Goal: Task Accomplishment & Management: Manage account settings

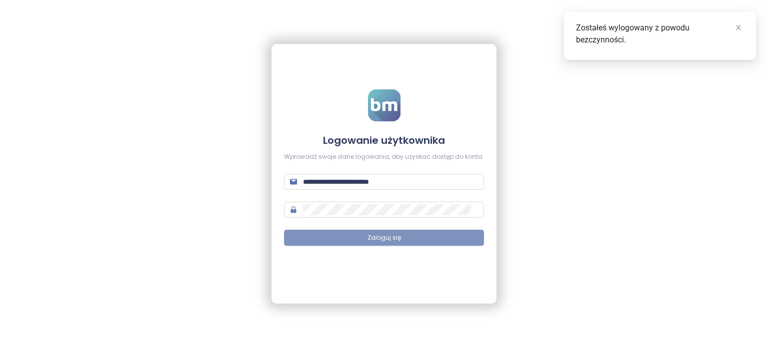
click at [418, 238] on button "Zaloguj się" at bounding box center [384, 238] width 200 height 16
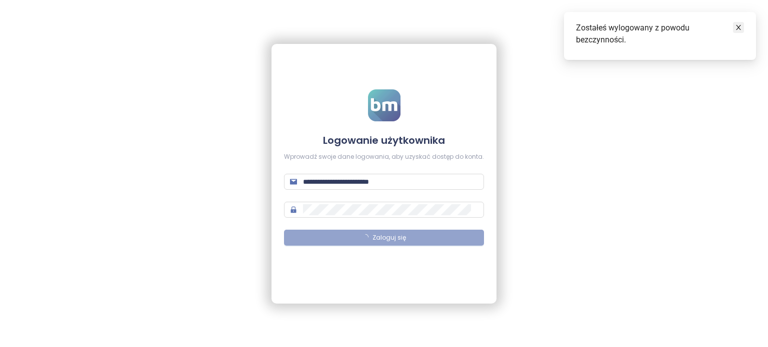
click at [738, 30] on icon "close" at bounding box center [738, 27] width 7 height 7
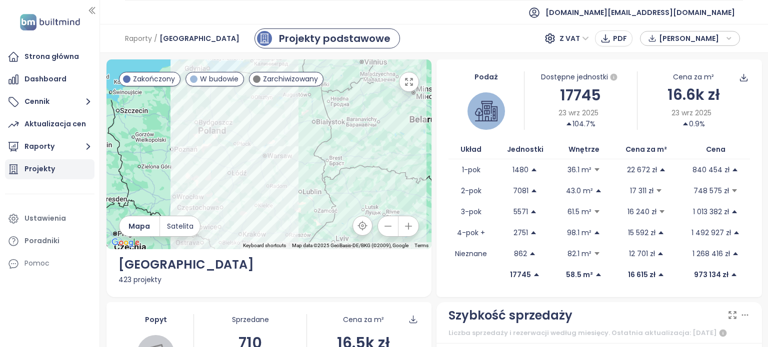
click at [51, 171] on div "Projekty" at bounding box center [39, 169] width 30 height 12
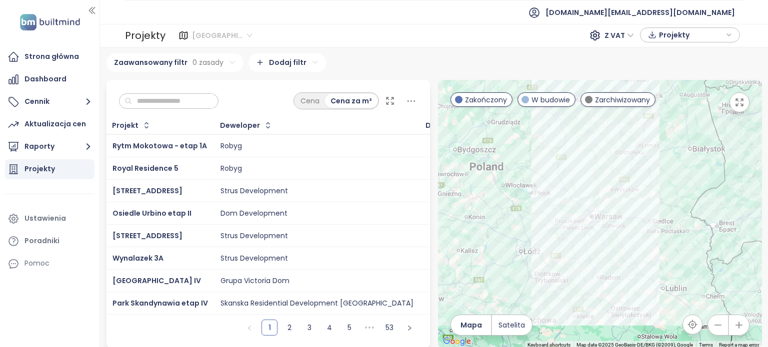
click at [236, 35] on span "[GEOGRAPHIC_DATA]" at bounding box center [222, 35] width 60 height 15
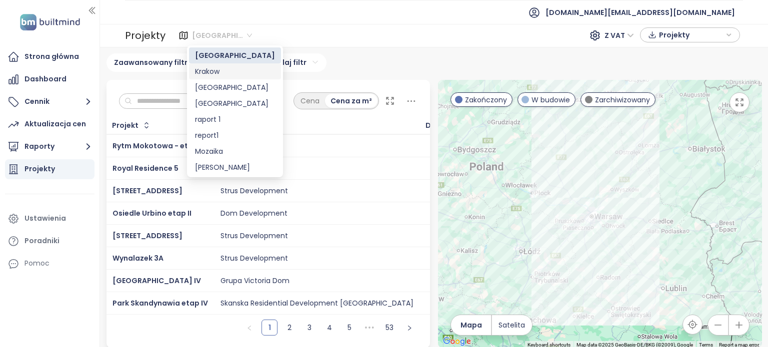
click at [216, 75] on div "Krakow" at bounding box center [235, 71] width 80 height 11
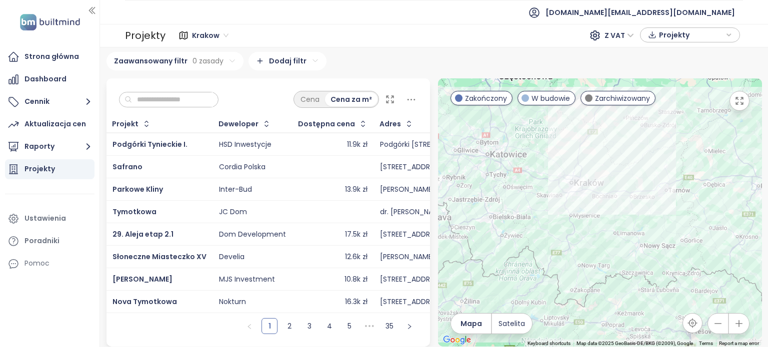
scroll to position [7, 0]
click at [68, 149] on button "Raporty" at bounding box center [49, 147] width 89 height 20
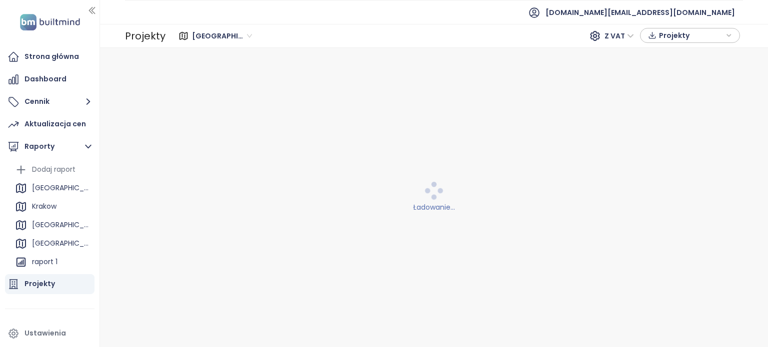
scroll to position [0, 0]
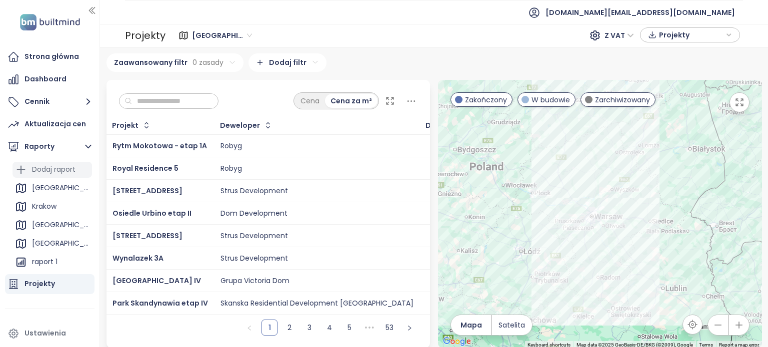
click at [65, 171] on div "Dodaj raport" at bounding box center [53, 169] width 43 height 12
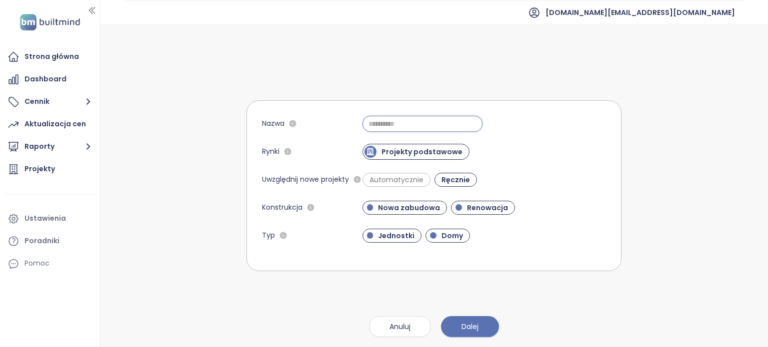
click at [387, 125] on input "Nazwa" at bounding box center [422, 124] width 120 height 16
click at [619, 98] on div "Nazwa Rynki Projekty podstawowe Uwzględnij nowe projekty Automatycznie Ręcznie …" at bounding box center [433, 185] width 375 height 323
click at [421, 124] on input "Nazwa" at bounding box center [422, 124] width 120 height 16
type input "*******"
click at [480, 288] on div "Nazwa ******* Rynki Projekty podstawowe Uwzględnij nowe projekty Automatycznie …" at bounding box center [433, 185] width 375 height 323
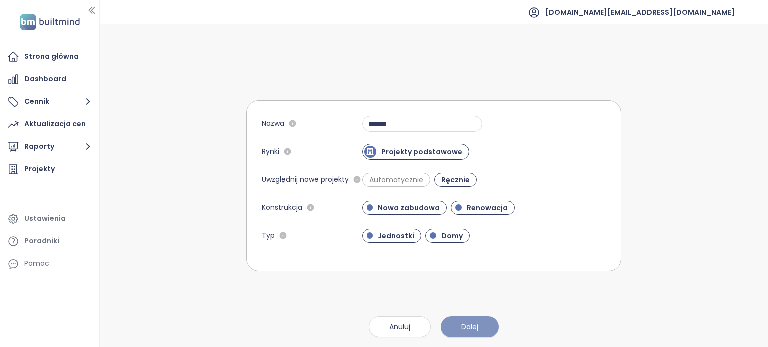
click at [473, 326] on span "Dalej" at bounding box center [469, 326] width 17 height 11
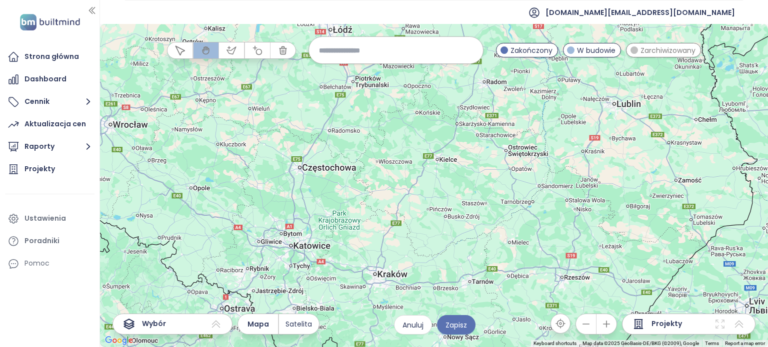
drag, startPoint x: 419, startPoint y: 242, endPoint x: 448, endPoint y: 207, distance: 45.7
click at [448, 207] on div at bounding box center [434, 185] width 668 height 323
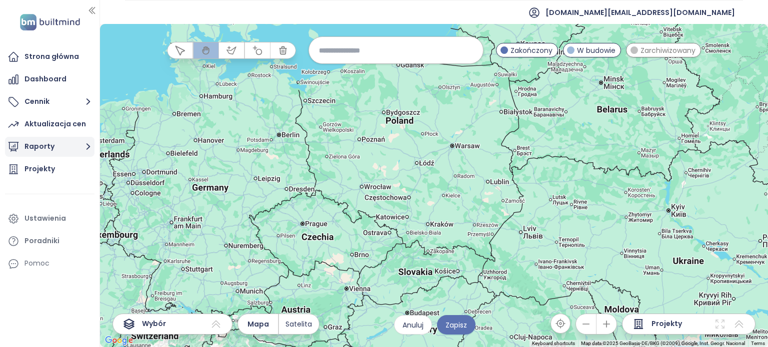
click at [34, 147] on button "Raporty" at bounding box center [49, 147] width 89 height 20
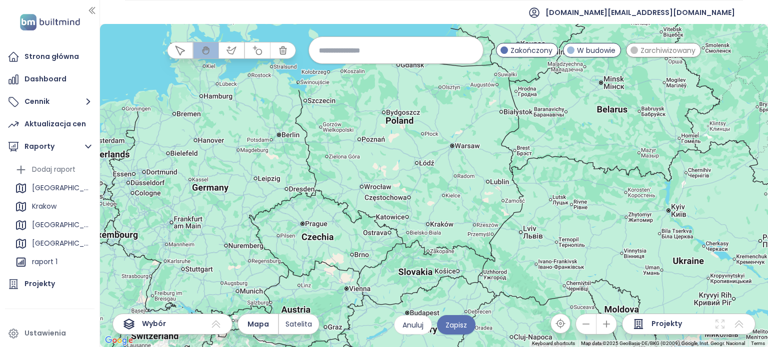
click at [209, 331] on div "Wybór" at bounding box center [172, 324] width 120 height 21
click at [218, 323] on icon at bounding box center [216, 324] width 8 height 7
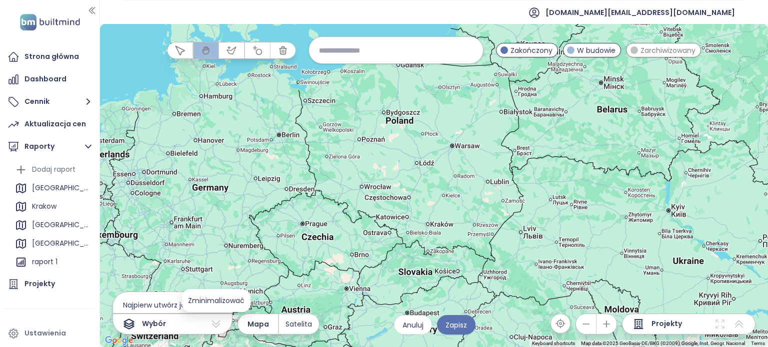
click at [218, 323] on icon at bounding box center [216, 324] width 12 height 12
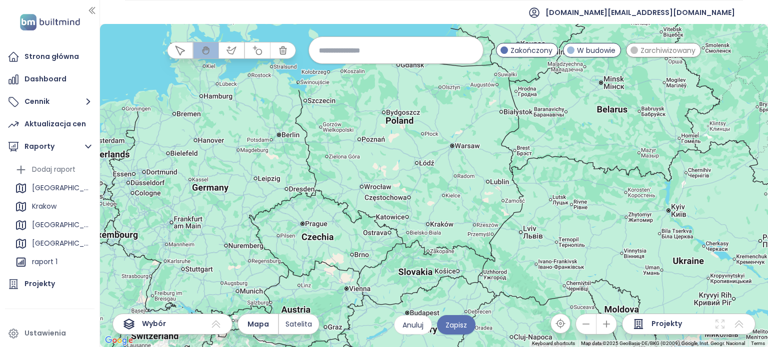
click at [661, 320] on span "Projekty" at bounding box center [666, 324] width 30 height 12
click at [166, 325] on div "Wybór" at bounding box center [172, 324] width 120 height 21
click at [213, 327] on icon at bounding box center [216, 324] width 8 height 7
click at [137, 302] on span "Najpierw utwórz jakiś wybór" at bounding box center [172, 305] width 119 height 16
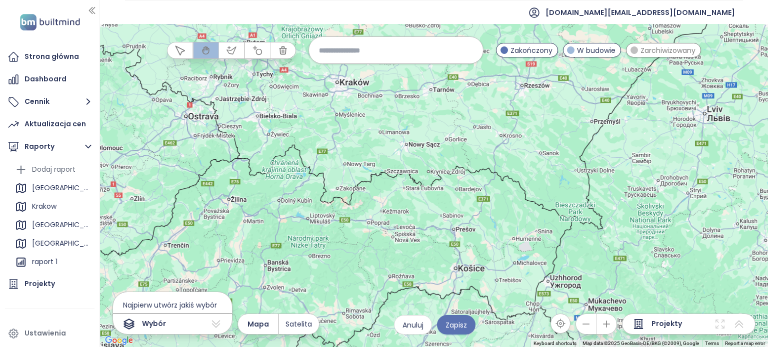
drag, startPoint x: 395, startPoint y: 171, endPoint x: 430, endPoint y: 254, distance: 90.5
click at [430, 254] on div at bounding box center [434, 185] width 668 height 323
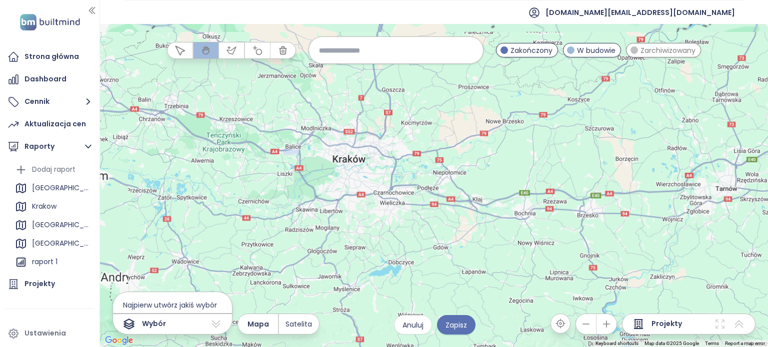
drag, startPoint x: 348, startPoint y: 147, endPoint x: 380, endPoint y: 213, distance: 73.1
click at [383, 219] on div at bounding box center [434, 185] width 668 height 323
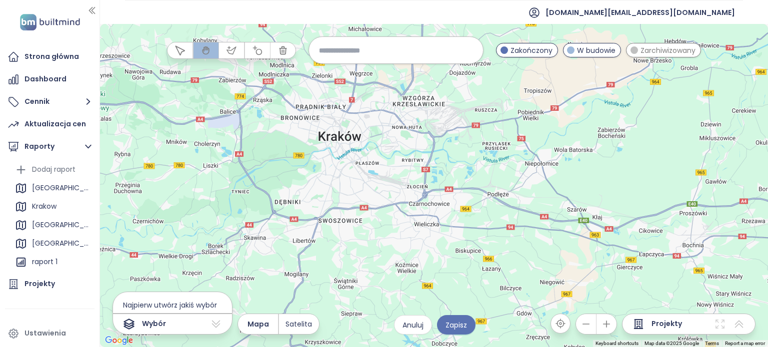
click at [339, 155] on div at bounding box center [434, 185] width 668 height 323
click at [362, 50] on input at bounding box center [396, 49] width 154 height 21
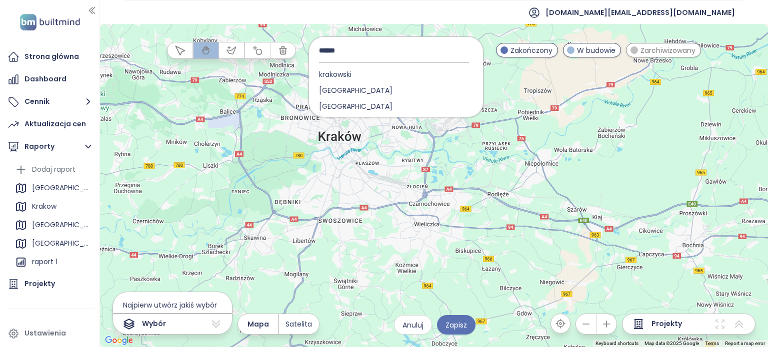
type input "******"
click at [360, 92] on div "[GEOGRAPHIC_DATA]" at bounding box center [396, 90] width 174 height 16
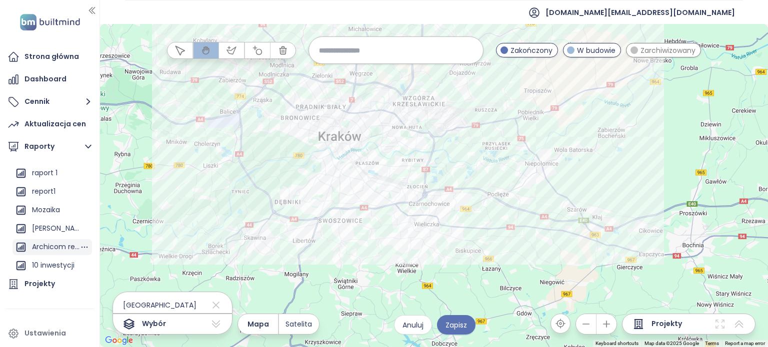
scroll to position [90, 0]
click at [407, 325] on span "Anuluj" at bounding box center [412, 325] width 21 height 11
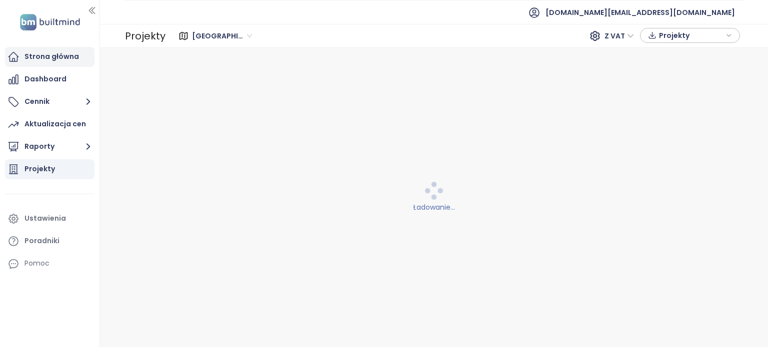
click at [44, 59] on div "Strona główna" at bounding box center [51, 56] width 54 height 12
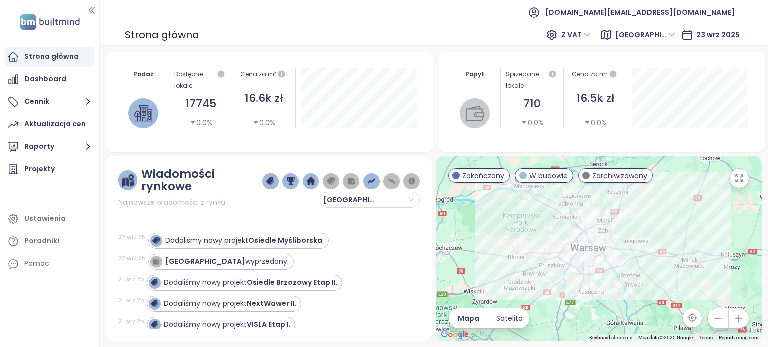
click at [675, 33] on span "[GEOGRAPHIC_DATA]" at bounding box center [645, 34] width 60 height 15
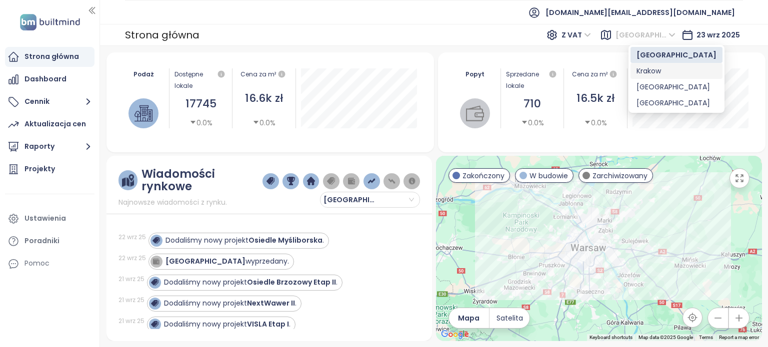
click at [664, 68] on div "Krakow" at bounding box center [676, 70] width 80 height 11
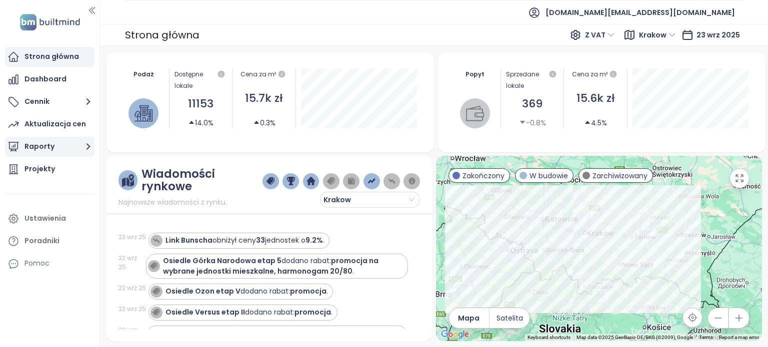
click at [36, 151] on button "Raporty" at bounding box center [49, 147] width 89 height 20
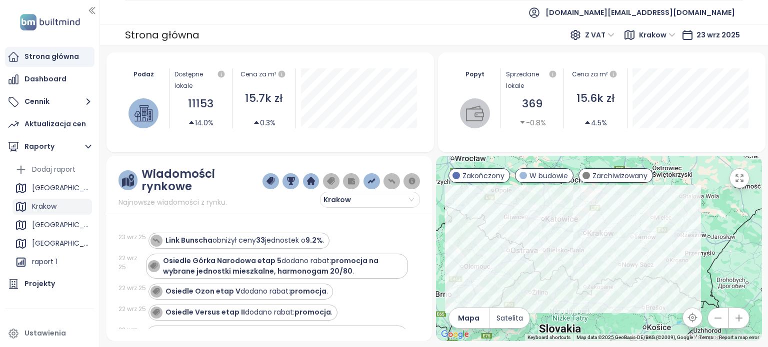
click at [62, 202] on div "Krakow" at bounding box center [51, 207] width 79 height 16
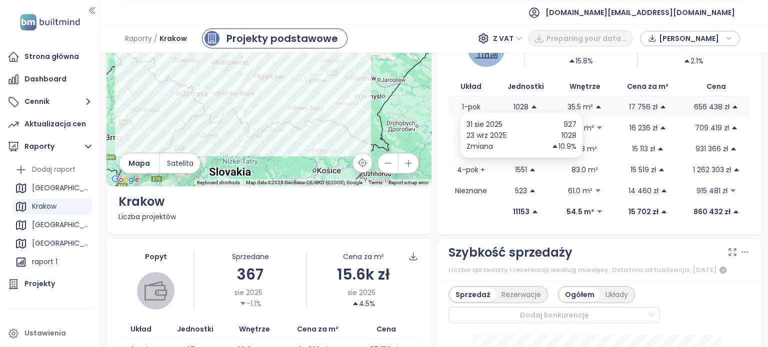
scroll to position [200, 0]
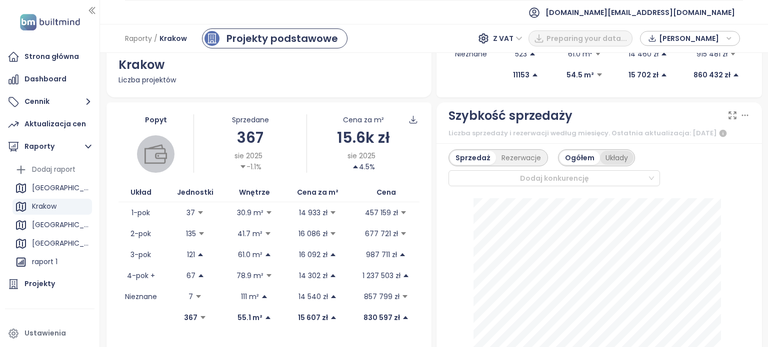
click at [612, 164] on div "Układy" at bounding box center [616, 158] width 33 height 14
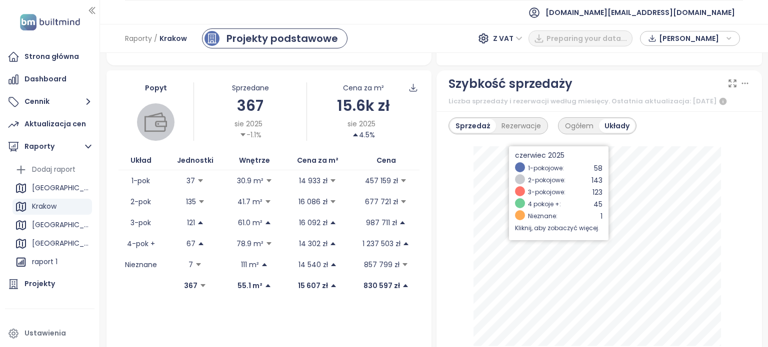
scroll to position [250, 0]
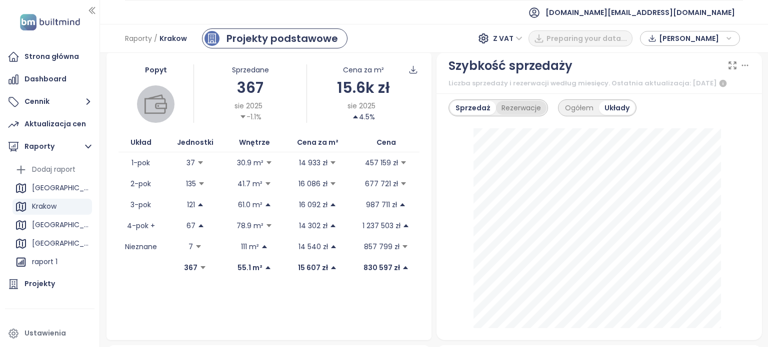
click at [532, 112] on div "Rezerwacje" at bounding box center [521, 108] width 50 height 14
click at [466, 115] on div "Sprzedaż" at bounding box center [471, 108] width 42 height 14
click at [569, 111] on div "Ogółem" at bounding box center [575, 108] width 39 height 14
click at [508, 112] on div "Rezerwacje" at bounding box center [521, 108] width 50 height 14
click at [602, 112] on div "Układy" at bounding box center [615, 108] width 33 height 14
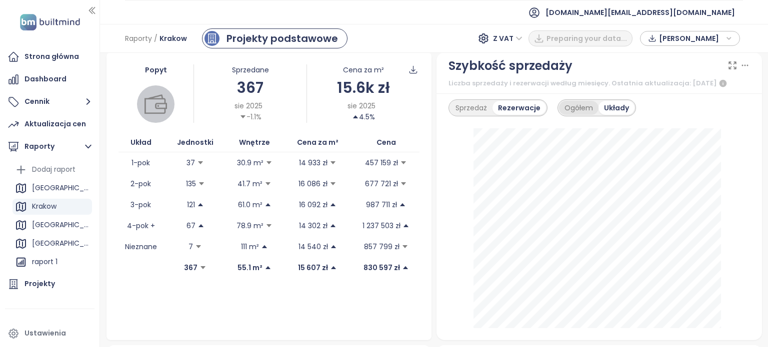
click at [574, 114] on div "Ogółem" at bounding box center [578, 108] width 39 height 14
click at [467, 114] on div "Sprzedaż" at bounding box center [471, 108] width 42 height 14
click at [514, 113] on div "Rezerwacje" at bounding box center [521, 108] width 50 height 14
click at [478, 111] on div "Sprzedaż" at bounding box center [471, 108] width 42 height 14
click at [519, 115] on div "Rezerwacje" at bounding box center [521, 108] width 50 height 14
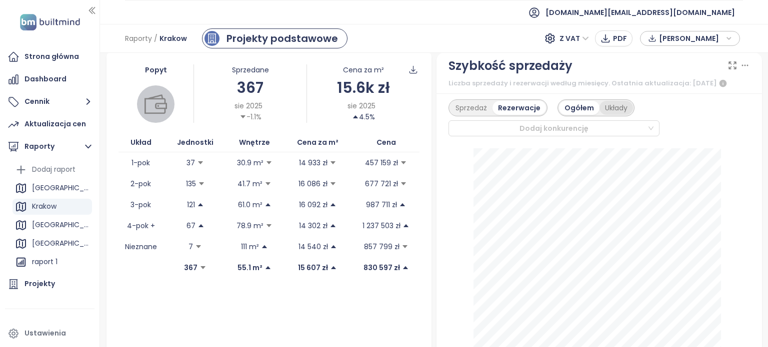
click at [614, 115] on div "Układy" at bounding box center [615, 108] width 33 height 14
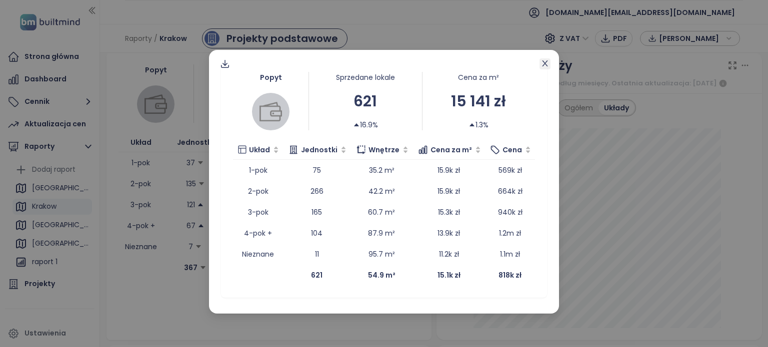
click at [545, 64] on icon "close" at bounding box center [544, 63] width 5 height 6
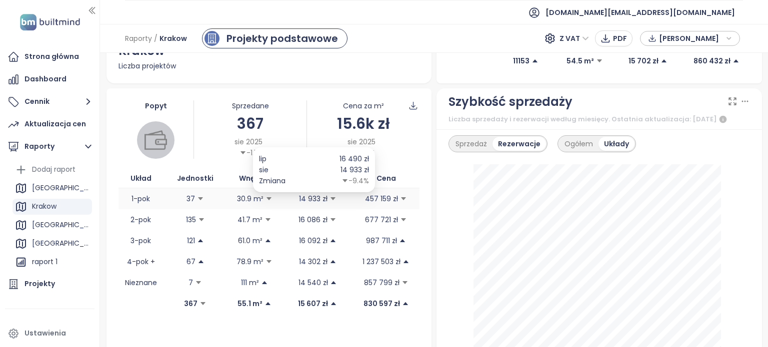
scroll to position [200, 0]
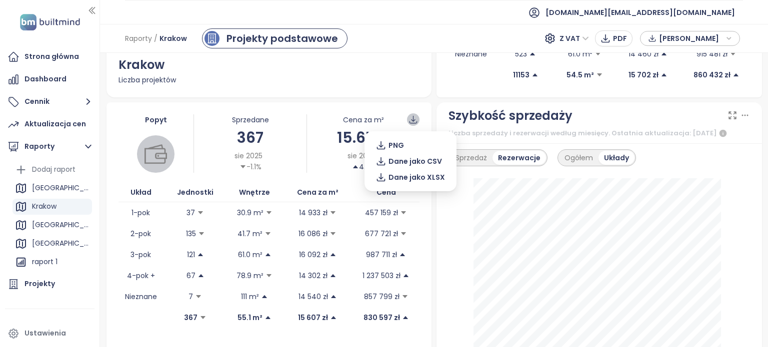
click at [412, 115] on icon at bounding box center [412, 119] width 9 height 9
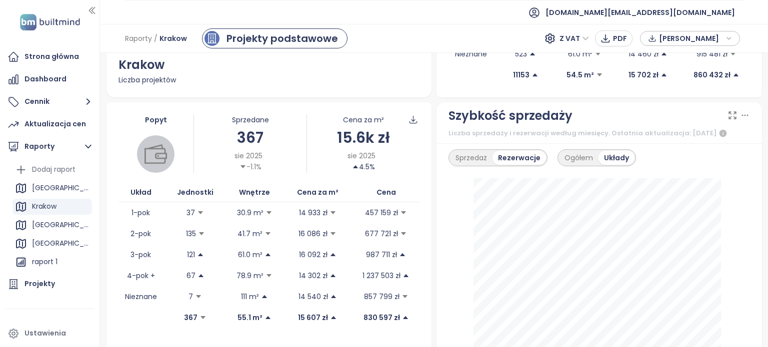
click at [436, 105] on div "Szybkość sprzedaży Liczba sprzedaży i rezerwacji według miesięcy. Ostatnia aktu…" at bounding box center [598, 123] width 325 height 42
click at [411, 120] on icon at bounding box center [412, 119] width 9 height 9
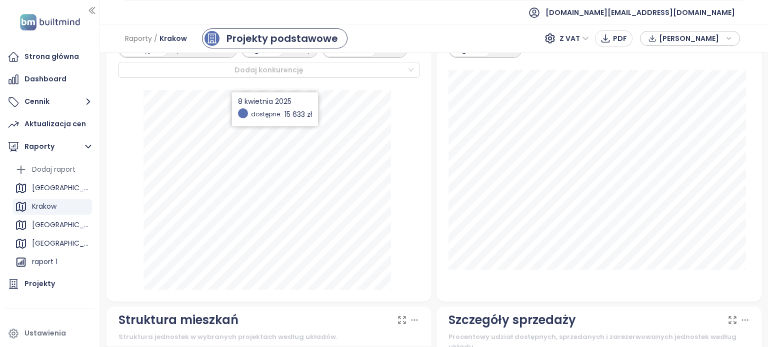
scroll to position [550, 0]
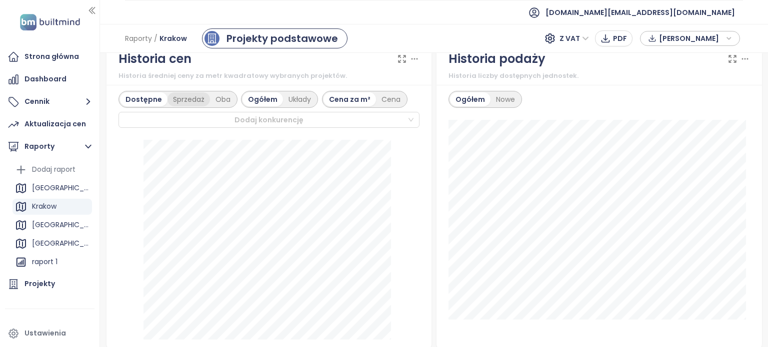
click at [193, 106] on div "Sprzedaż" at bounding box center [188, 99] width 42 height 14
click at [293, 105] on div "Układy" at bounding box center [300, 99] width 33 height 14
click at [144, 106] on div "Dostępne" at bounding box center [142, 99] width 45 height 14
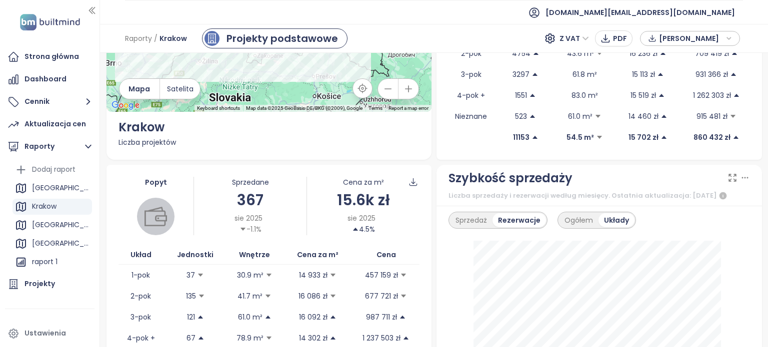
scroll to position [250, 0]
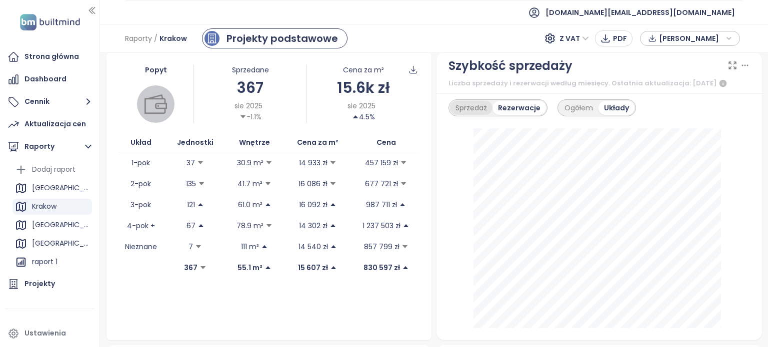
click at [465, 110] on div "Sprzedaż" at bounding box center [471, 108] width 42 height 14
click at [570, 110] on div "Ogółem" at bounding box center [575, 108] width 39 height 14
click at [525, 133] on div at bounding box center [549, 128] width 195 height 12
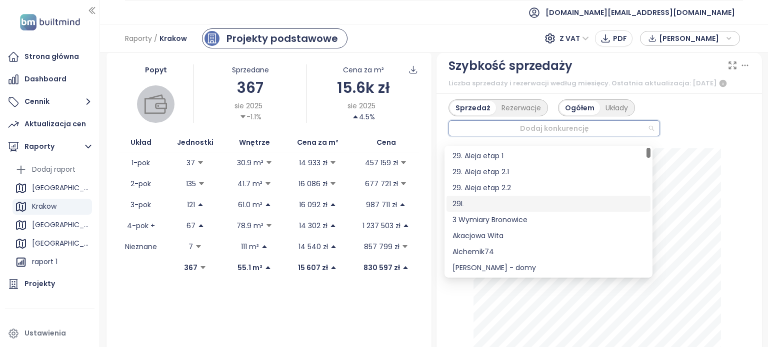
click at [510, 207] on div "29L" at bounding box center [548, 203] width 192 height 11
click at [565, 89] on div "Liczba sprzedaży i rezerwacji według miesięcy. Ostatnia aktualizacja: [DATE]" at bounding box center [598, 83] width 301 height 12
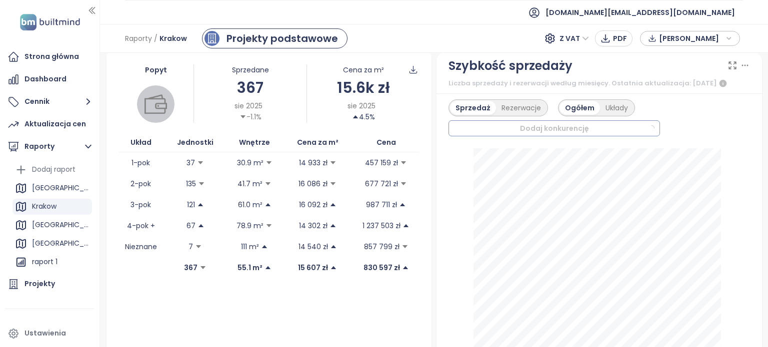
click at [548, 134] on div at bounding box center [549, 128] width 195 height 12
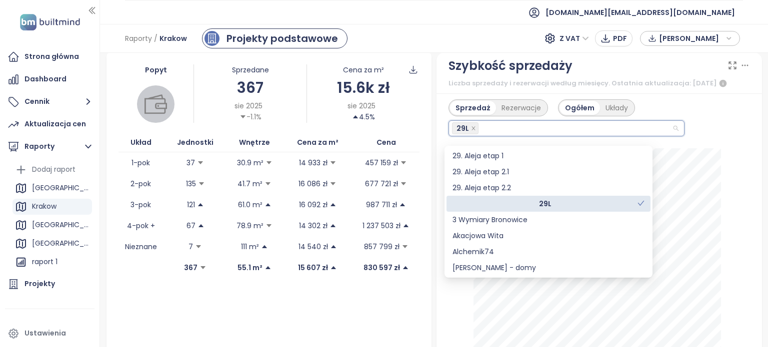
click at [641, 203] on icon "check" at bounding box center [641, 203] width 6 height 5
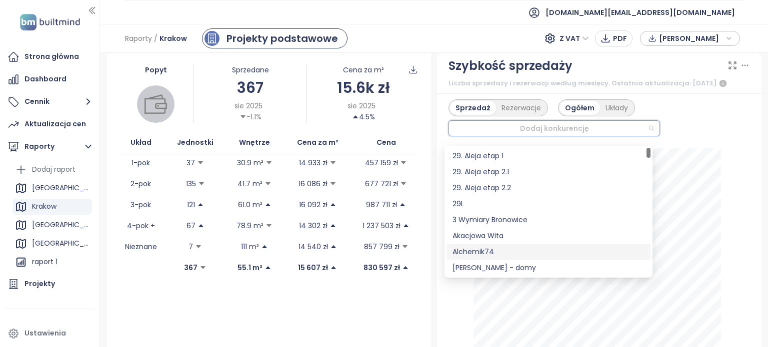
scroll to position [100, 0]
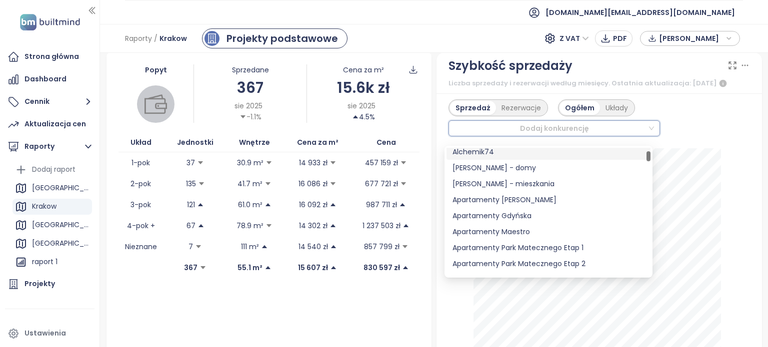
click at [712, 89] on div "Liczba sprzedaży i rezerwacji według miesięcy. Ostatnia aktualizacja: [DATE]" at bounding box center [598, 83] width 301 height 12
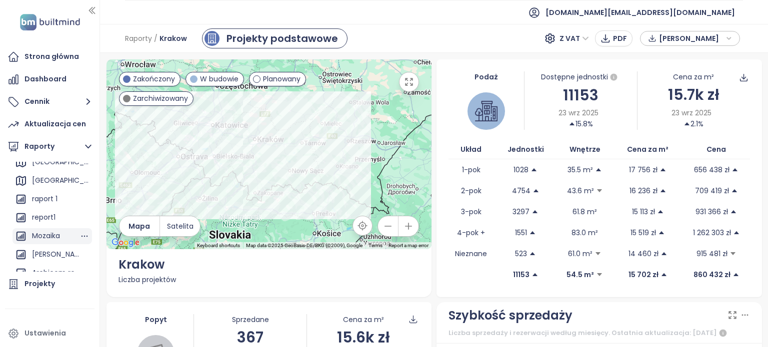
scroll to position [40, 0]
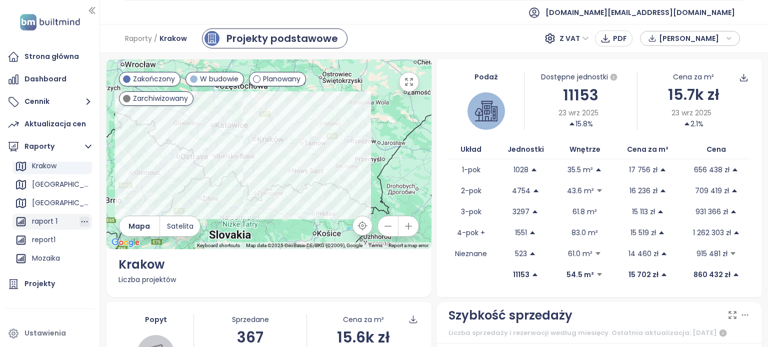
click at [81, 222] on icon "button" at bounding box center [84, 221] width 6 height 1
click at [87, 243] on button "Usuń" at bounding box center [87, 244] width 39 height 15
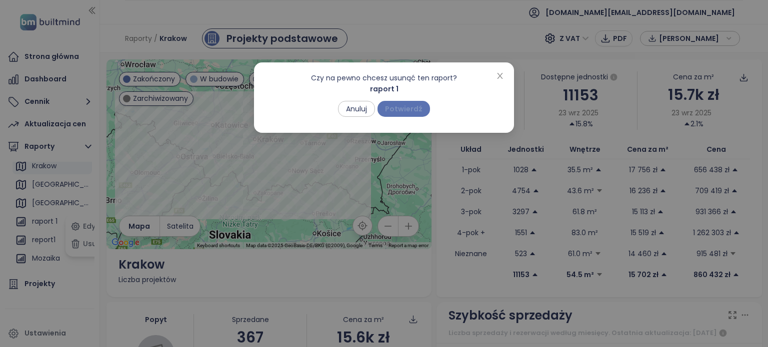
click at [405, 110] on span "Potwierdź" at bounding box center [403, 108] width 37 height 11
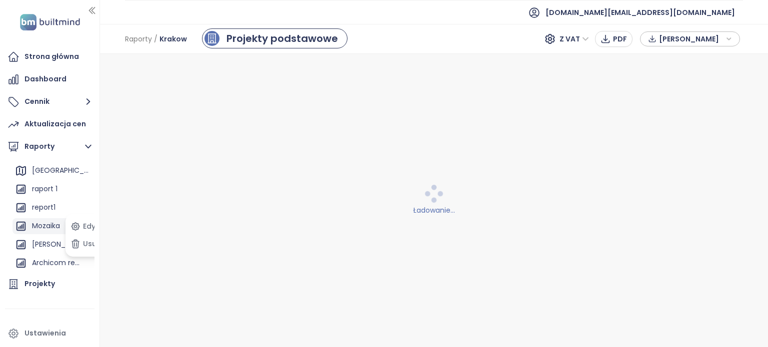
scroll to position [90, 0]
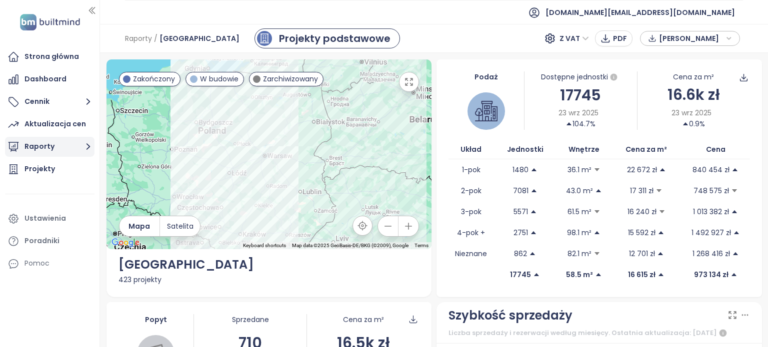
click at [70, 141] on button "Raporty" at bounding box center [49, 147] width 89 height 20
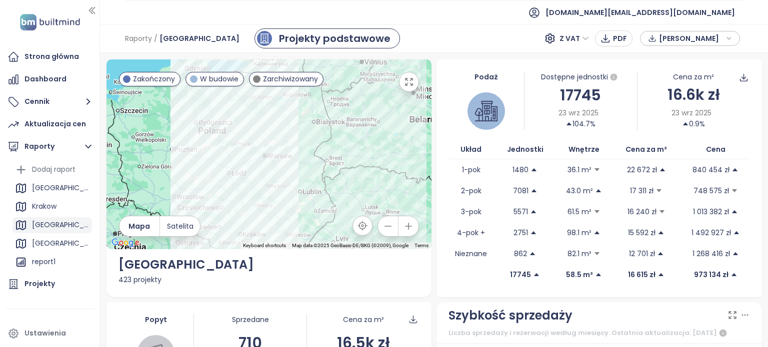
scroll to position [72, 0]
click at [79, 192] on icon "button" at bounding box center [84, 190] width 10 height 10
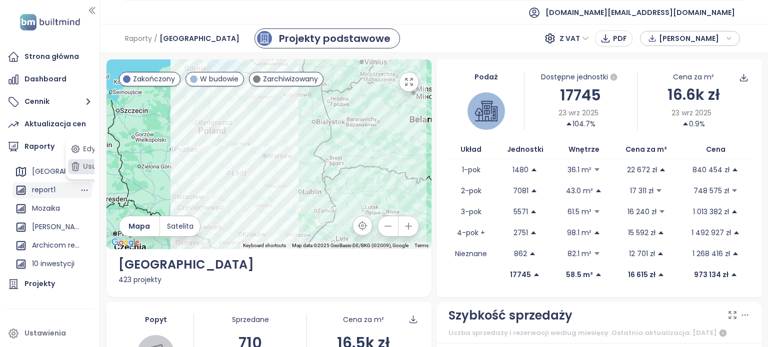
click at [86, 170] on button "Usuń" at bounding box center [87, 166] width 39 height 15
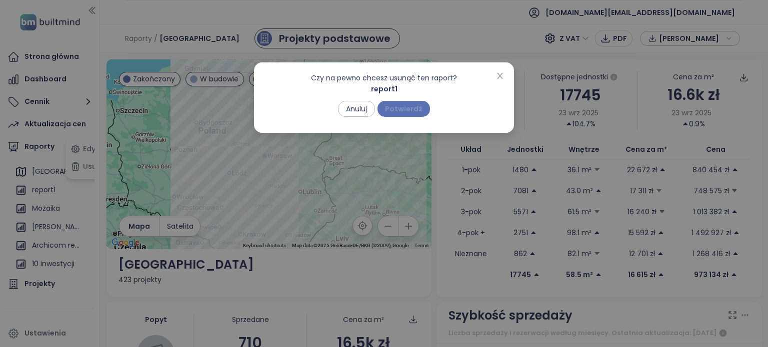
click at [392, 105] on span "Potwierdź" at bounding box center [403, 108] width 37 height 11
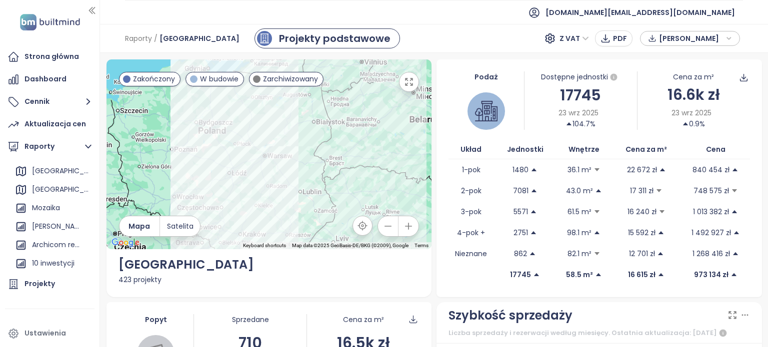
scroll to position [0, 0]
click at [53, 203] on div "Krakow" at bounding box center [44, 206] width 24 height 12
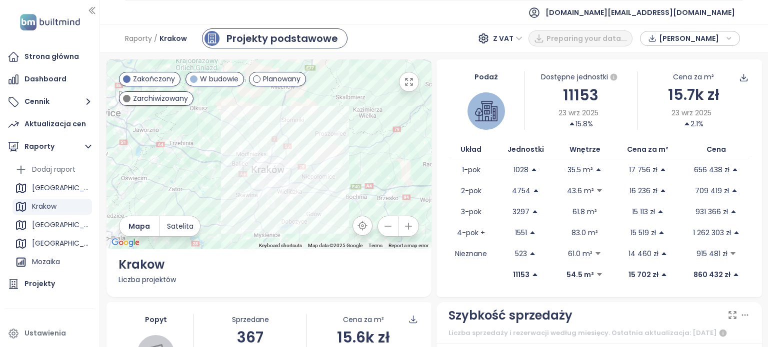
drag, startPoint x: 338, startPoint y: 136, endPoint x: 218, endPoint y: 223, distance: 148.5
click at [217, 223] on div at bounding box center [268, 154] width 325 height 190
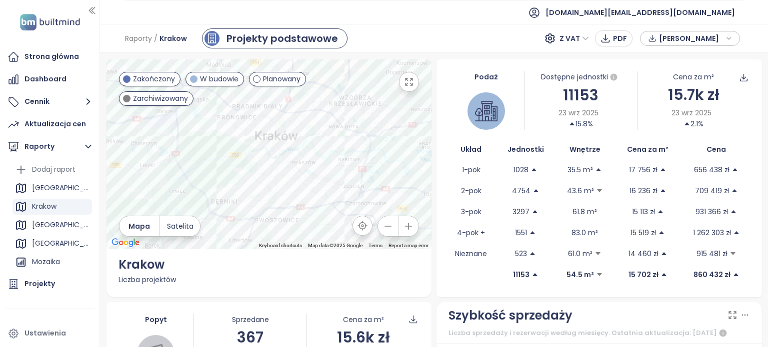
drag, startPoint x: 277, startPoint y: 125, endPoint x: 299, endPoint y: 189, distance: 67.5
click at [299, 189] on div at bounding box center [268, 154] width 325 height 190
drag, startPoint x: 332, startPoint y: 143, endPoint x: 265, endPoint y: 190, distance: 81.9
click at [264, 193] on div at bounding box center [268, 154] width 325 height 190
drag, startPoint x: 322, startPoint y: 135, endPoint x: 320, endPoint y: 168, distance: 32.6
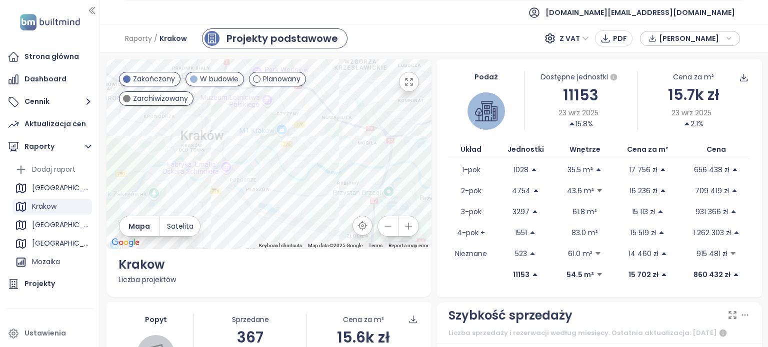
drag, startPoint x: 306, startPoint y: 151, endPoint x: 356, endPoint y: 177, distance: 56.1
click at [356, 177] on div at bounding box center [268, 154] width 325 height 190
drag, startPoint x: 282, startPoint y: 171, endPoint x: 379, endPoint y: 167, distance: 97.0
click at [379, 167] on div at bounding box center [268, 154] width 325 height 190
drag, startPoint x: 365, startPoint y: 129, endPoint x: 387, endPoint y: 139, distance: 24.8
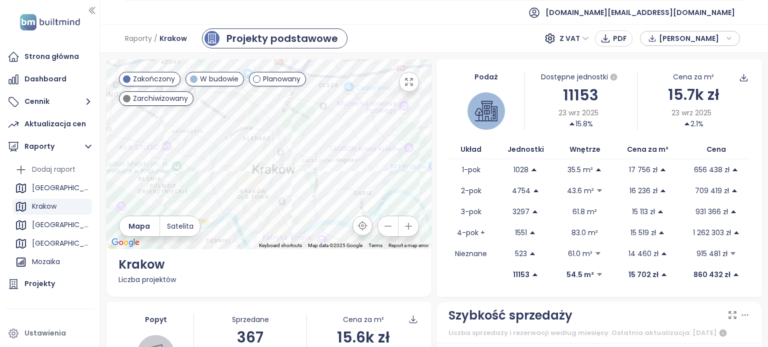
click at [387, 139] on div at bounding box center [268, 154] width 325 height 190
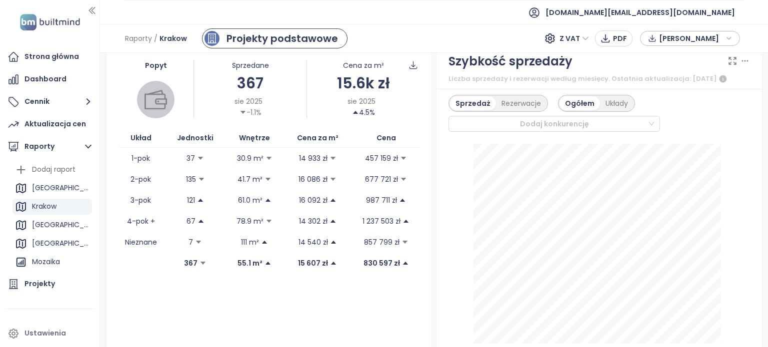
scroll to position [236, 0]
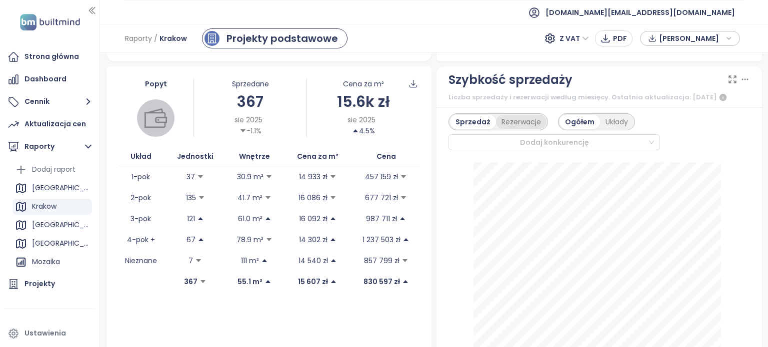
click at [519, 128] on div "Rezerwacje" at bounding box center [521, 122] width 50 height 14
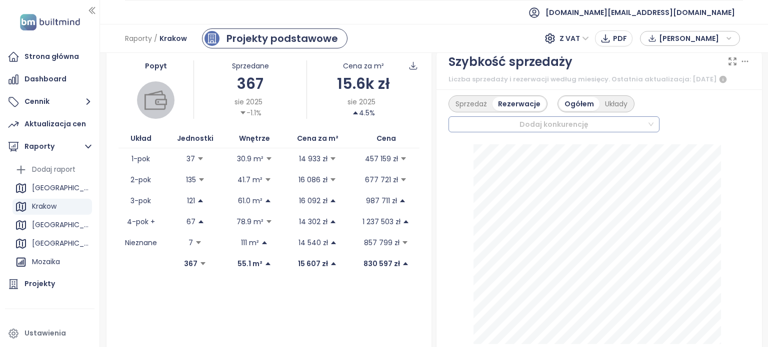
scroll to position [286, 0]
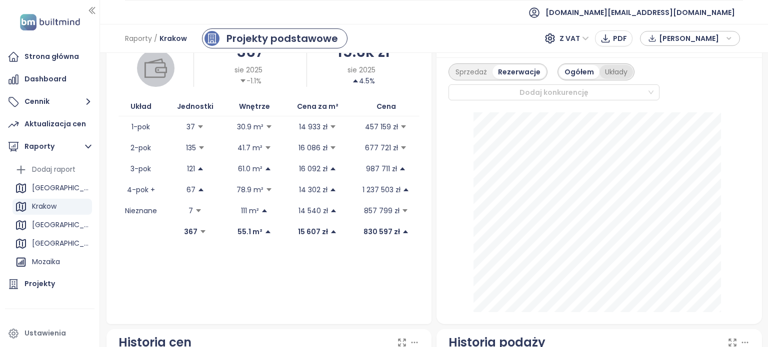
click at [618, 79] on div "Układy" at bounding box center [615, 72] width 33 height 14
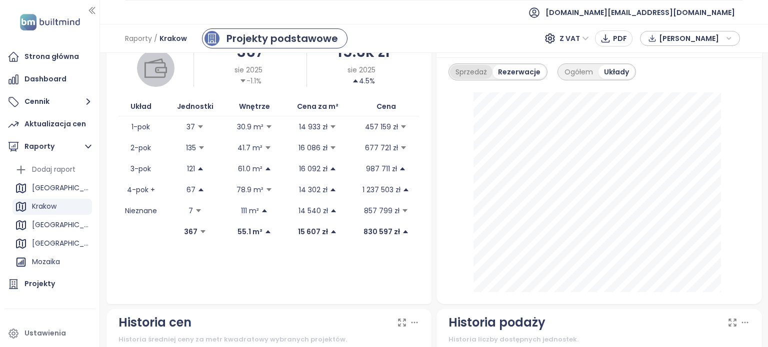
click at [472, 79] on div "Sprzedaż" at bounding box center [471, 72] width 42 height 14
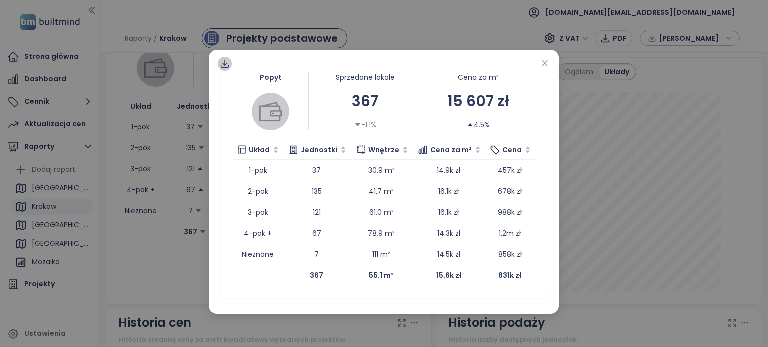
click at [224, 66] on icon at bounding box center [225, 64] width 10 height 10
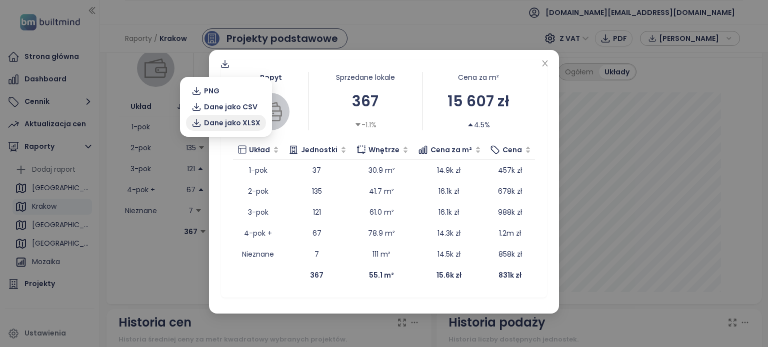
click at [237, 123] on span "Dane jako XLSX" at bounding box center [232, 122] width 56 height 11
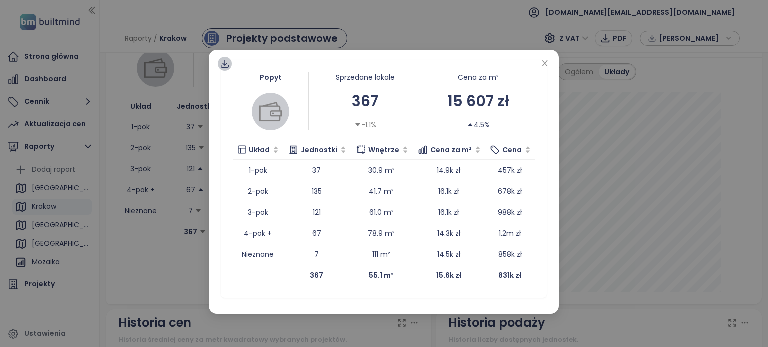
click at [222, 66] on icon at bounding box center [225, 64] width 10 height 10
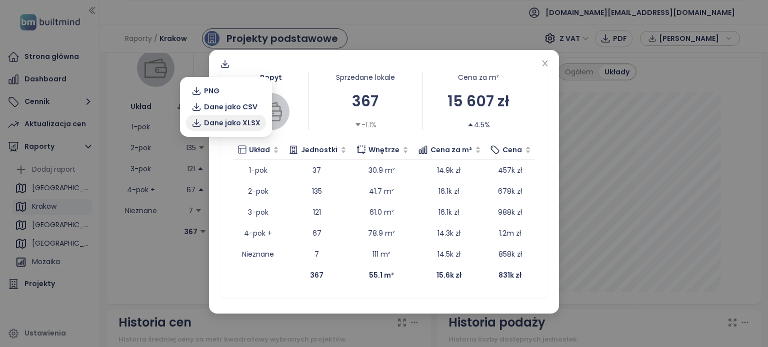
click at [235, 123] on span "Dane jako XLSX" at bounding box center [232, 122] width 56 height 11
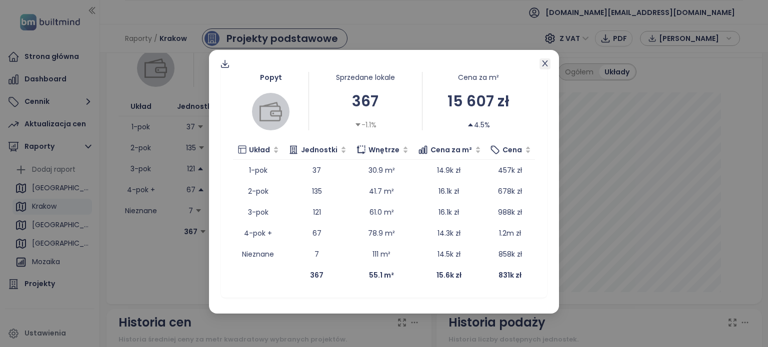
click at [548, 63] on icon "close" at bounding box center [545, 63] width 8 height 8
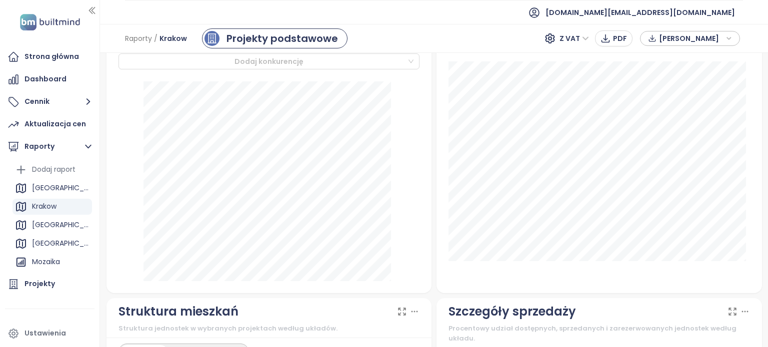
scroll to position [536, 0]
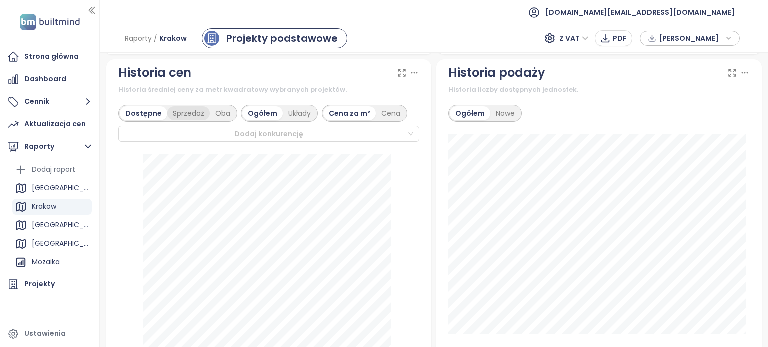
click at [187, 119] on div "Sprzedaż" at bounding box center [188, 113] width 42 height 14
click at [145, 120] on div "Dostępne" at bounding box center [142, 113] width 45 height 14
click at [295, 120] on div "Układy" at bounding box center [299, 113] width 33 height 14
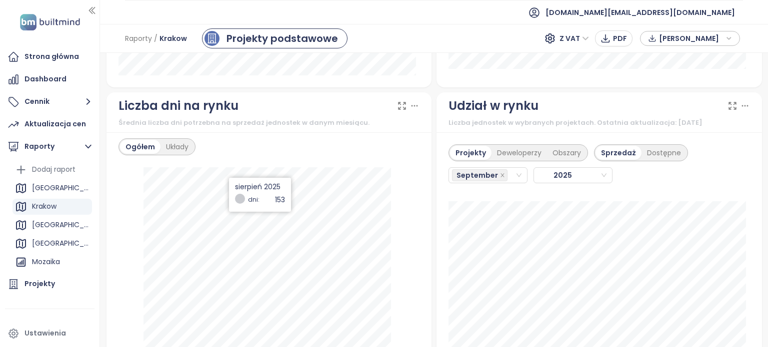
scroll to position [1135, 0]
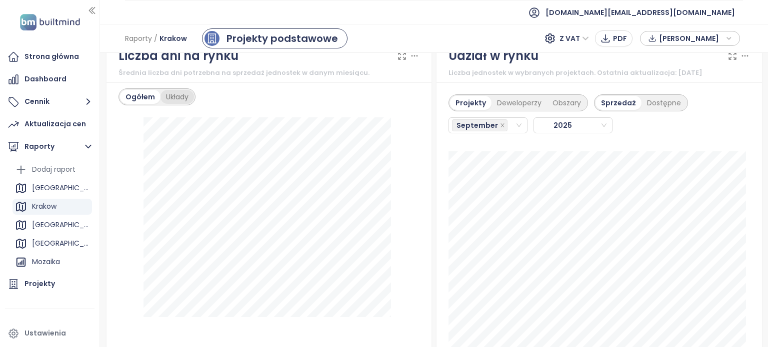
click at [174, 97] on div "Układy" at bounding box center [176, 97] width 33 height 14
click at [483, 131] on span "September" at bounding box center [476, 125] width 41 height 11
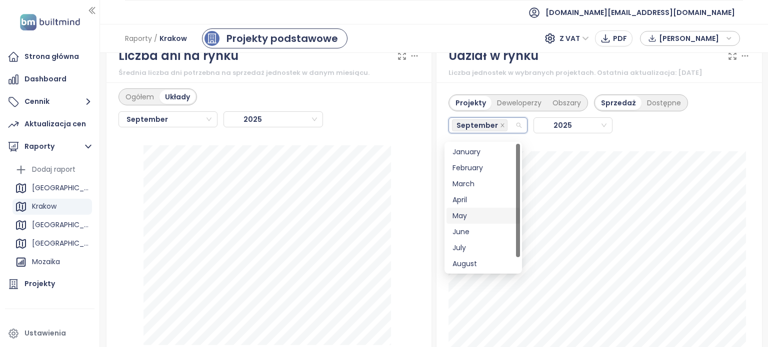
scroll to position [16, 0]
click at [480, 247] on div "August" at bounding box center [482, 247] width 61 height 11
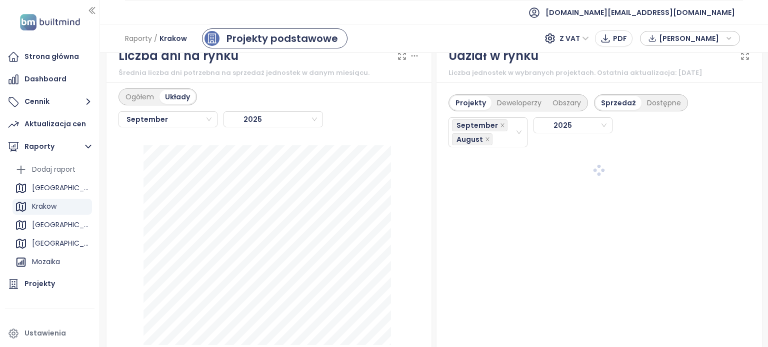
click at [701, 173] on div at bounding box center [598, 171] width 301 height 13
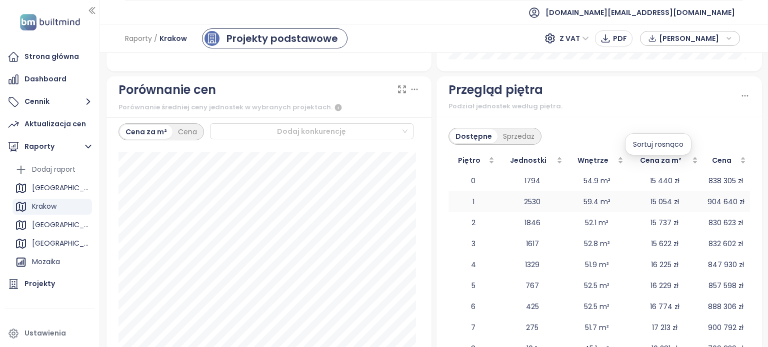
scroll to position [1485, 0]
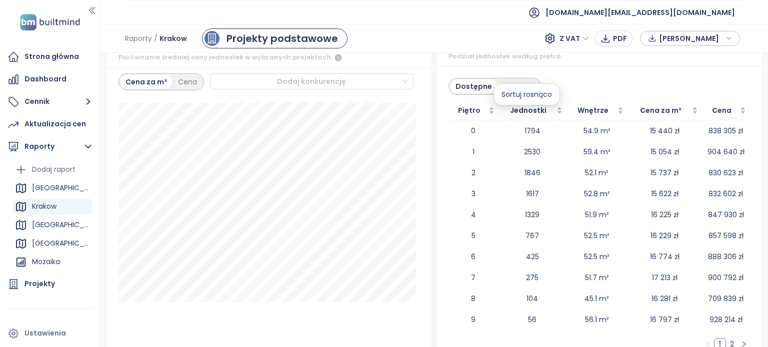
click at [514, 89] on div "Sortuj rosnąco" at bounding box center [526, 94] width 66 height 22
click at [521, 93] on div "Sprzedaż" at bounding box center [518, 86] width 42 height 14
click at [552, 115] on div "Jednostki" at bounding box center [530, 110] width 59 height 11
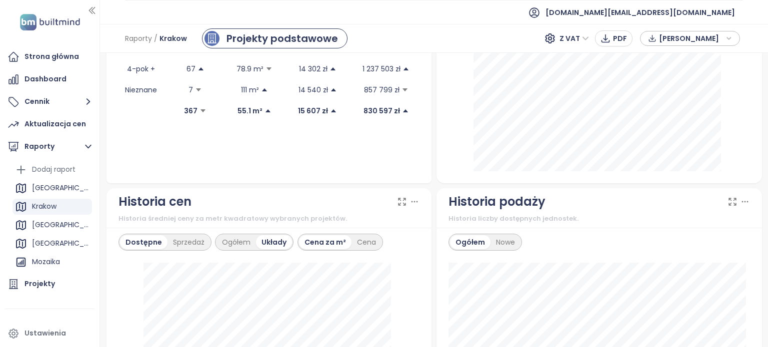
scroll to position [0, 0]
